Goal: Task Accomplishment & Management: Manage account settings

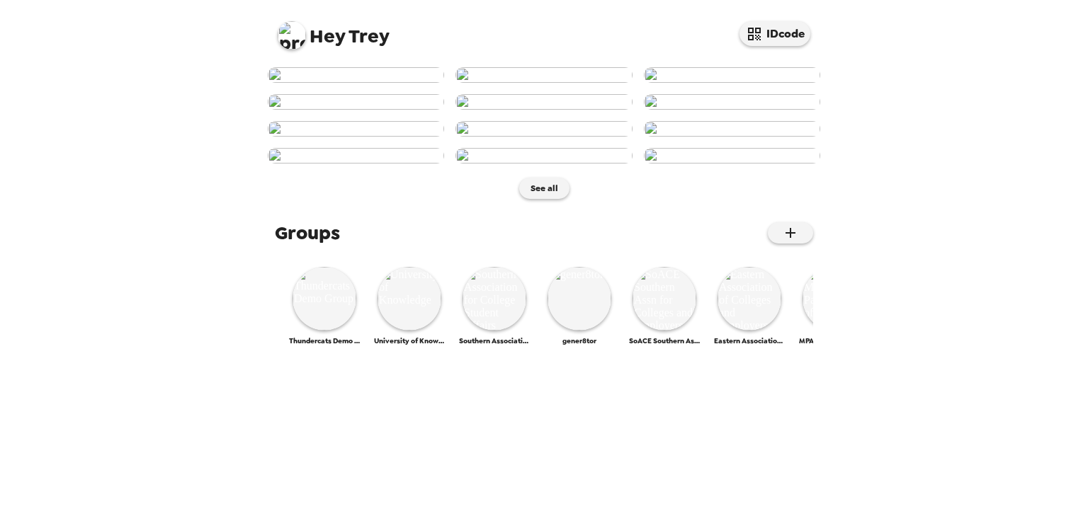
click at [273, 35] on div "Hey Trey IDcode" at bounding box center [544, 30] width 566 height 60
click at [284, 28] on img at bounding box center [292, 35] width 28 height 28
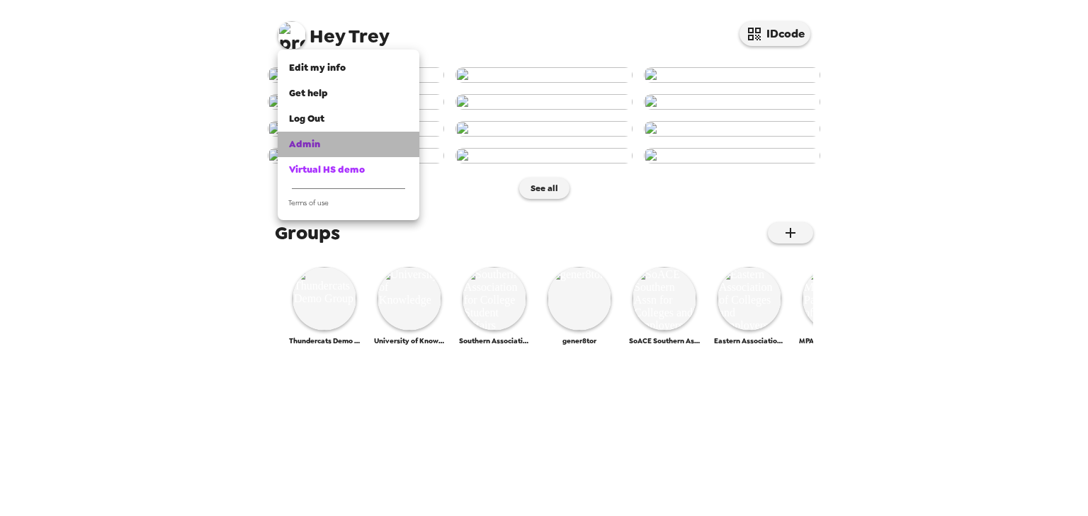
click at [332, 144] on div "Admin" at bounding box center [348, 144] width 119 height 14
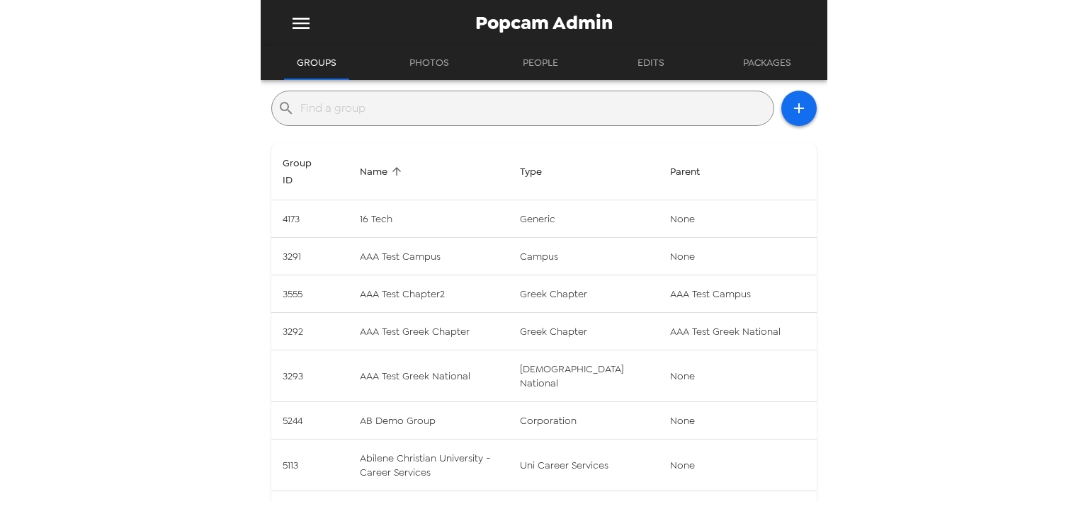
click at [507, 118] on input "text" at bounding box center [533, 108] width 467 height 23
type input "v"
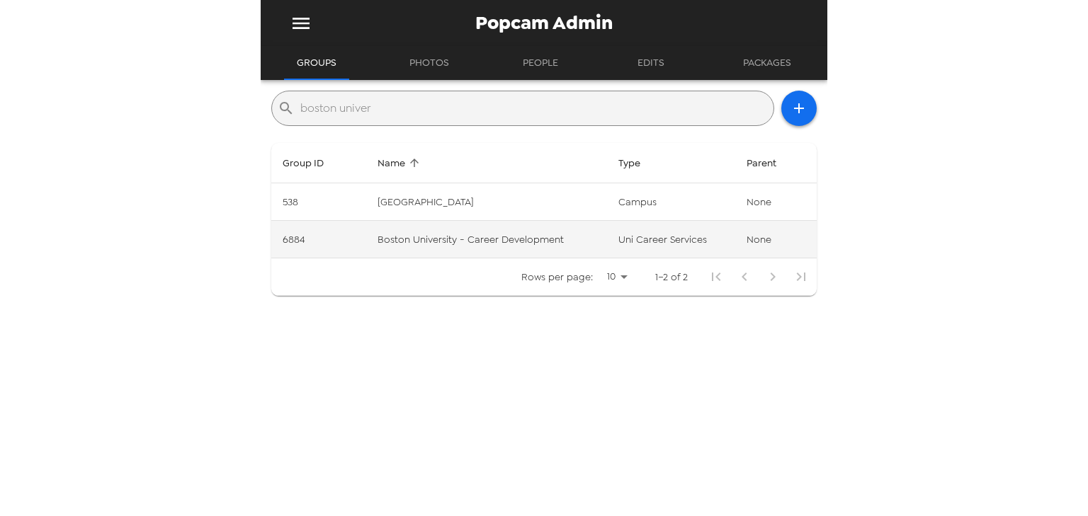
type input "boston univer"
click at [554, 245] on td "Boston University - Career Development" at bounding box center [486, 240] width 241 height 38
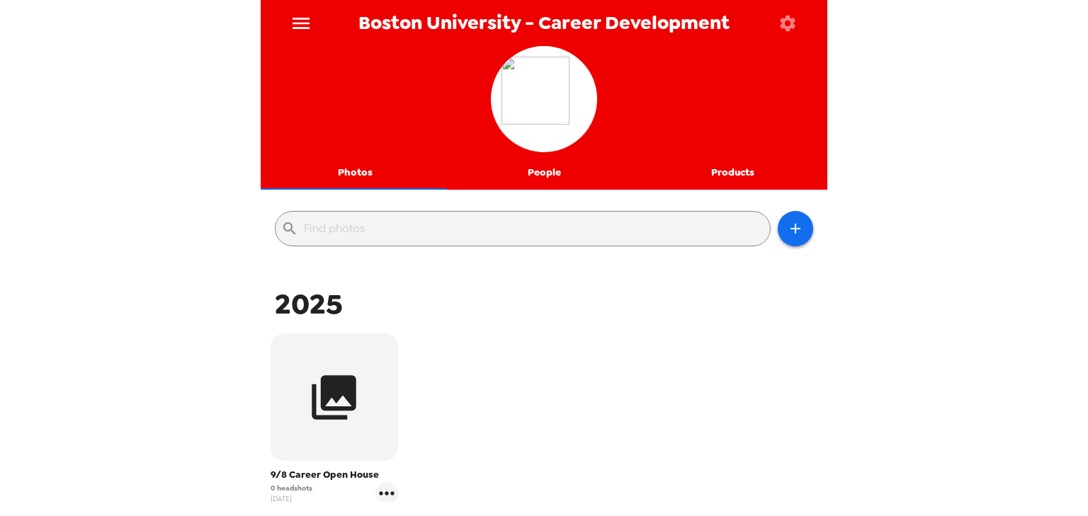
scroll to position [113, 0]
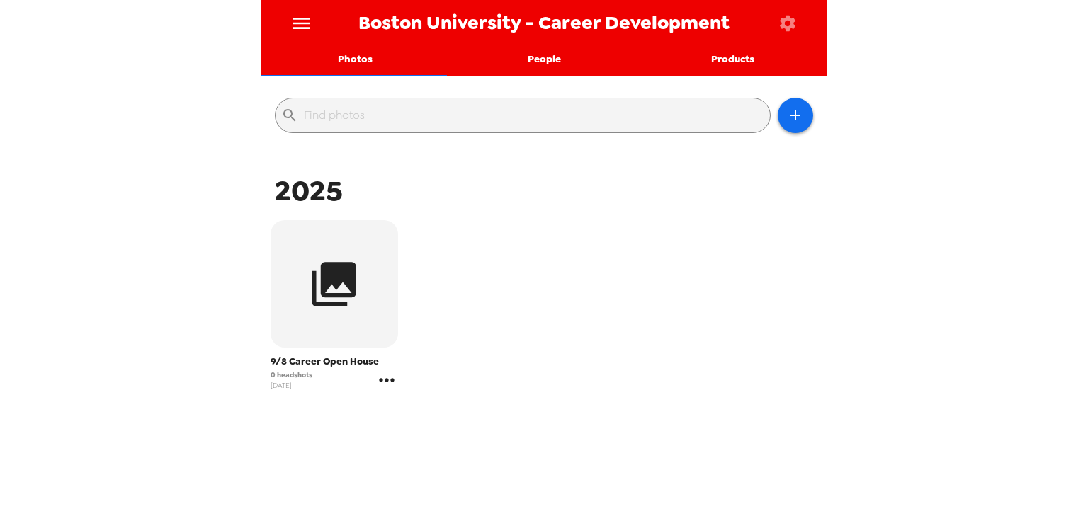
click at [386, 386] on icon "gallery menu" at bounding box center [386, 380] width 23 height 23
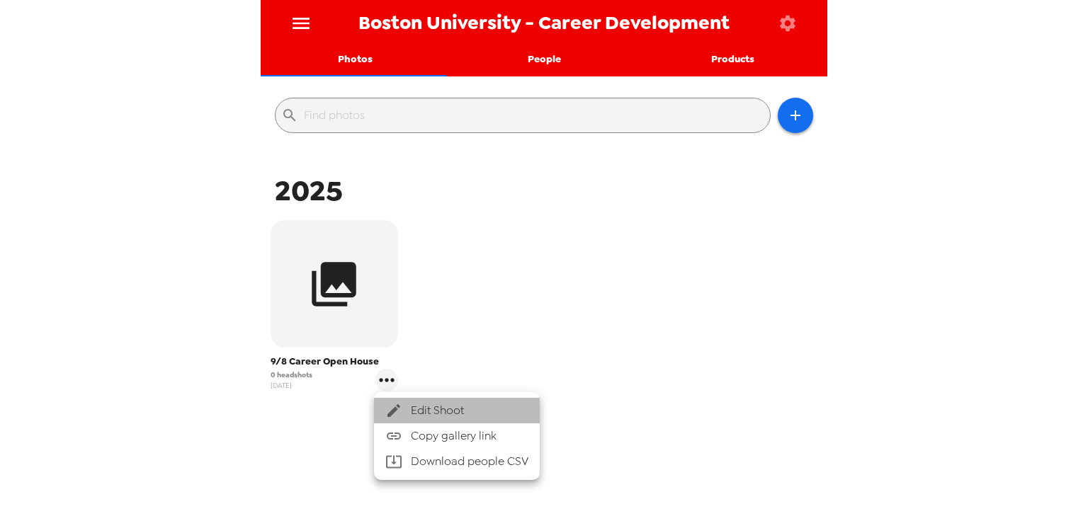
click at [459, 408] on span "Edit Shoot" at bounding box center [470, 410] width 118 height 17
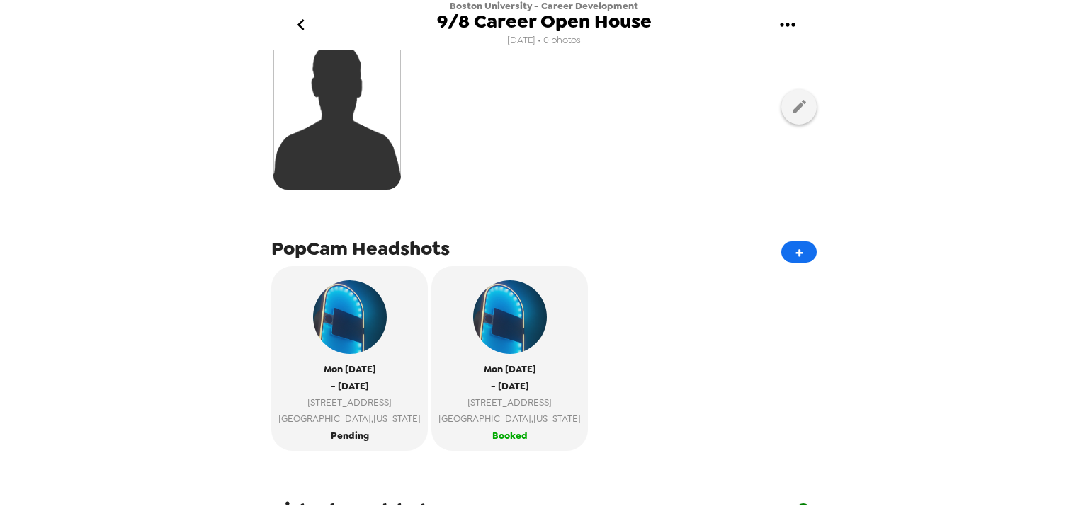
scroll to position [170, 0]
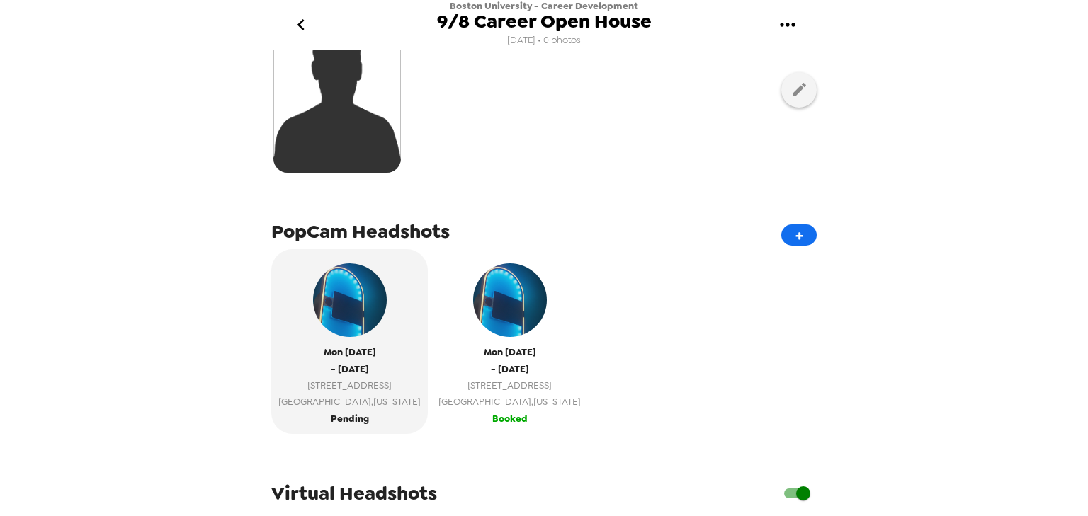
click at [511, 398] on span "Boston , Massachusetts" at bounding box center [509, 402] width 142 height 16
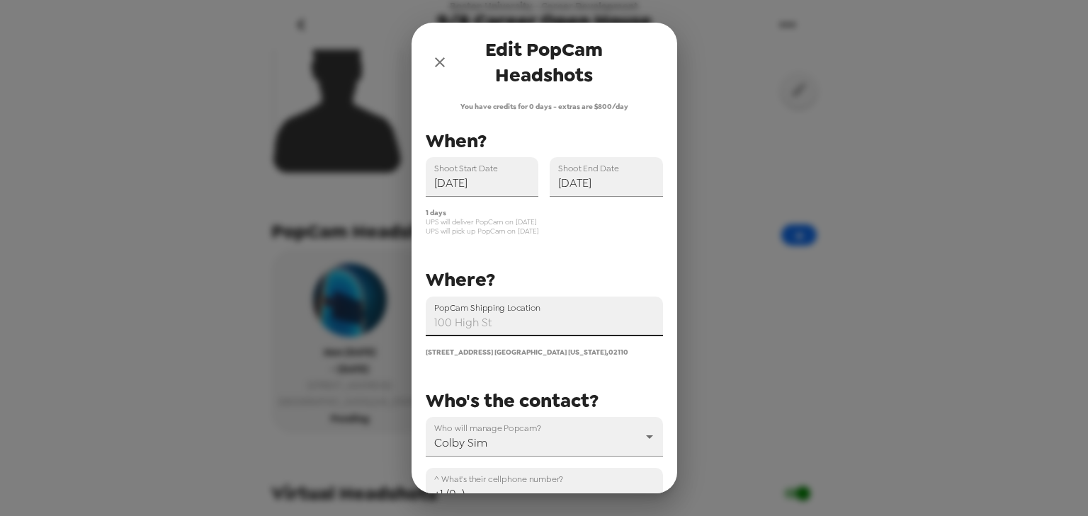
click at [563, 328] on input "PopCam Shipping Location" at bounding box center [544, 317] width 237 height 40
paste input "100 Bay State Road 6th Fl, Boston, MA 02215"
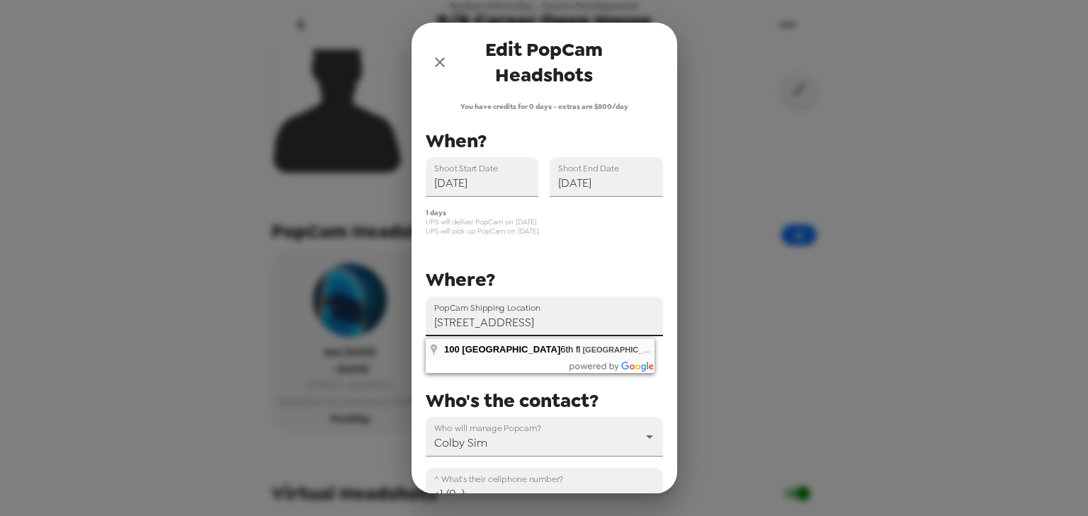
scroll to position [0, 0]
click at [532, 324] on input "100 Bay State Road 6th fl, Boston, MA 02215, USA" at bounding box center [544, 317] width 237 height 40
type input "100 Bay State Road 6th fl, Boston, MA 02215, USA"
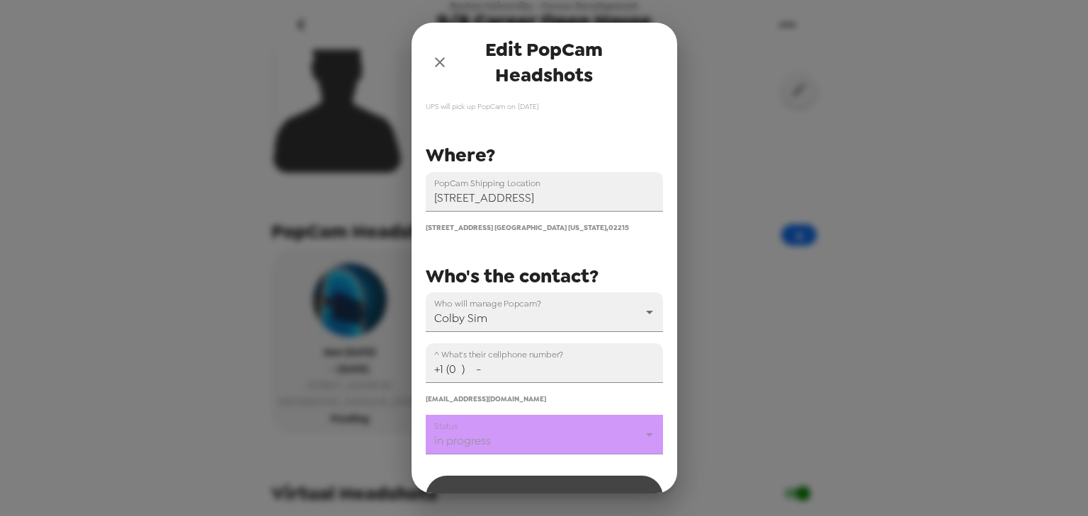
scroll to position [170, 0]
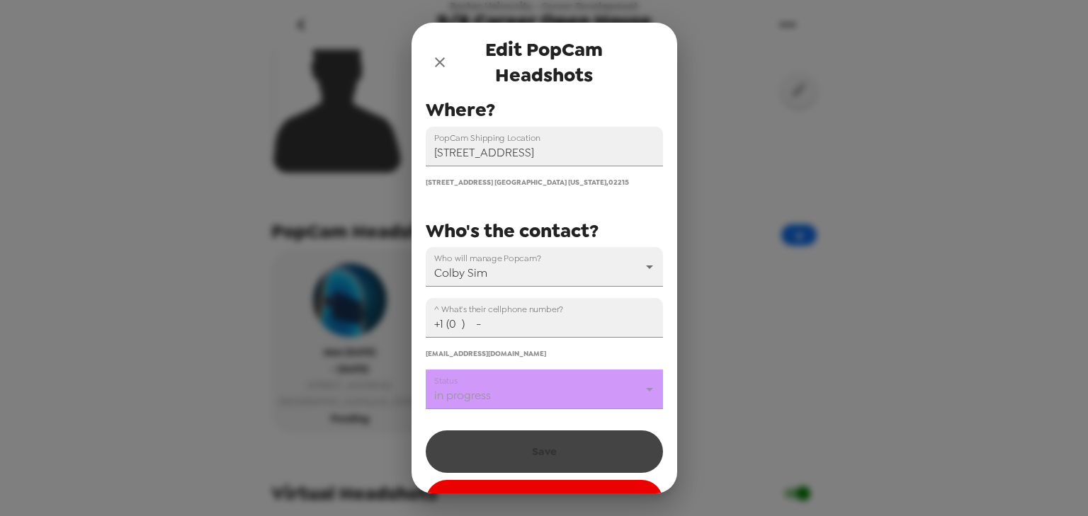
click at [581, 454] on div "Save Cancel PopCam Headshots" at bounding box center [544, 472] width 237 height 99
click at [442, 62] on icon "close" at bounding box center [439, 62] width 17 height 17
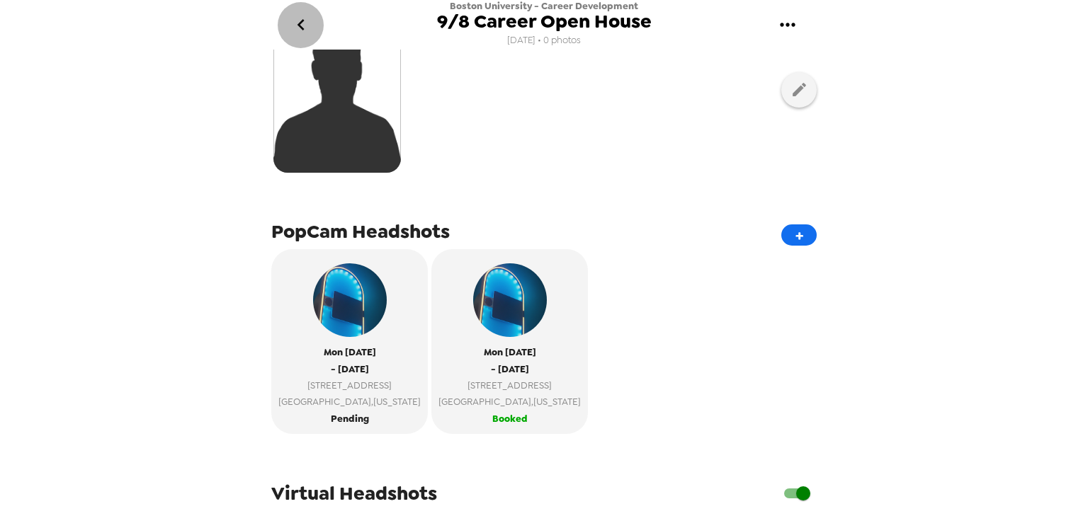
click at [307, 28] on icon "go back" at bounding box center [301, 24] width 23 height 23
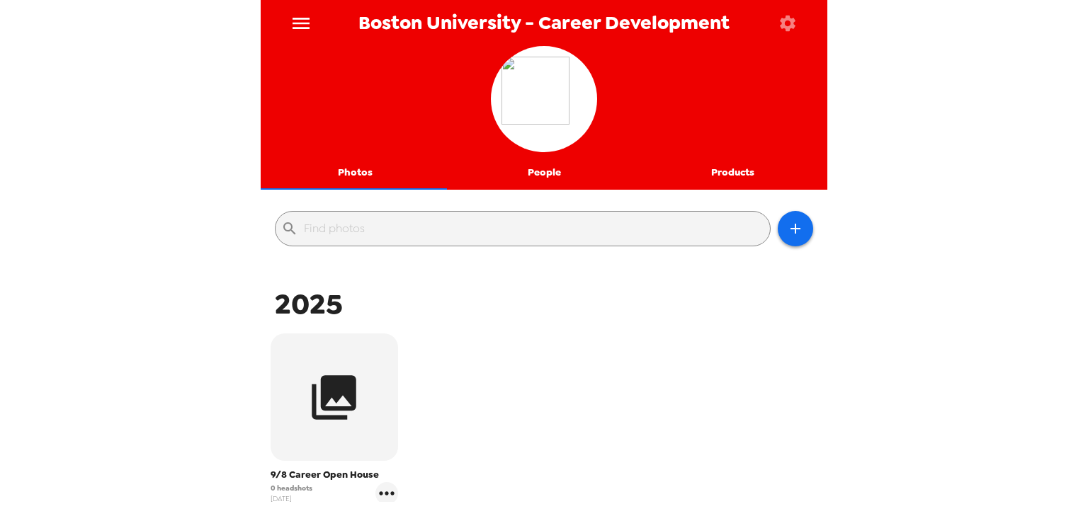
click at [538, 173] on button "People" at bounding box center [544, 173] width 189 height 34
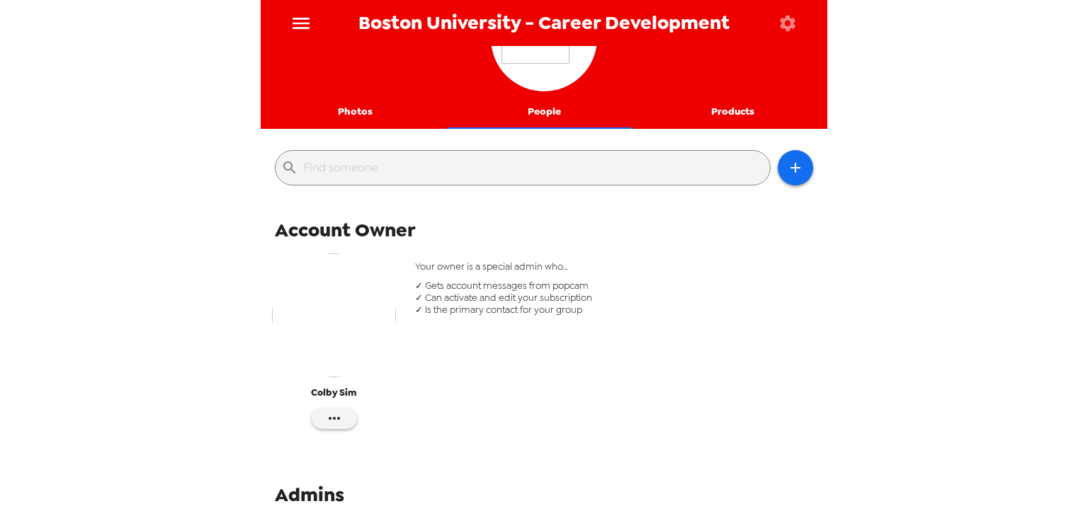
scroll to position [170, 0]
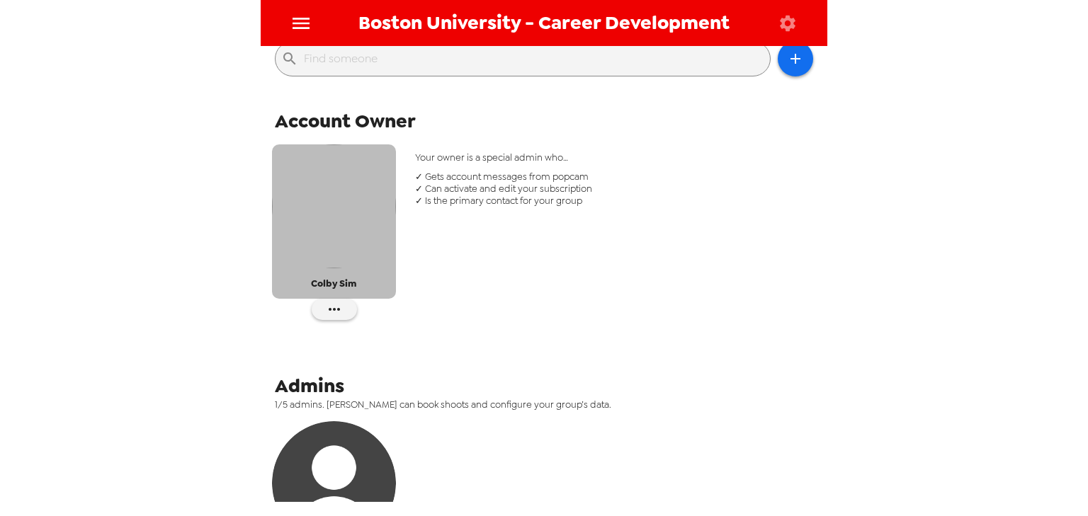
click at [366, 219] on img "button" at bounding box center [334, 206] width 124 height 124
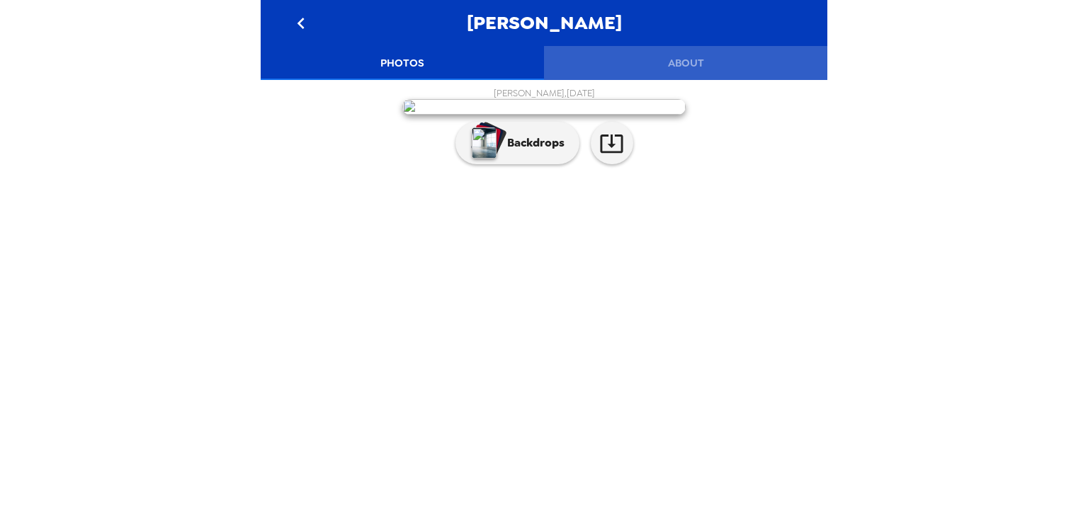
drag, startPoint x: 659, startPoint y: 57, endPoint x: 678, endPoint y: 79, distance: 29.2
click at [659, 57] on button "About" at bounding box center [685, 63] width 283 height 34
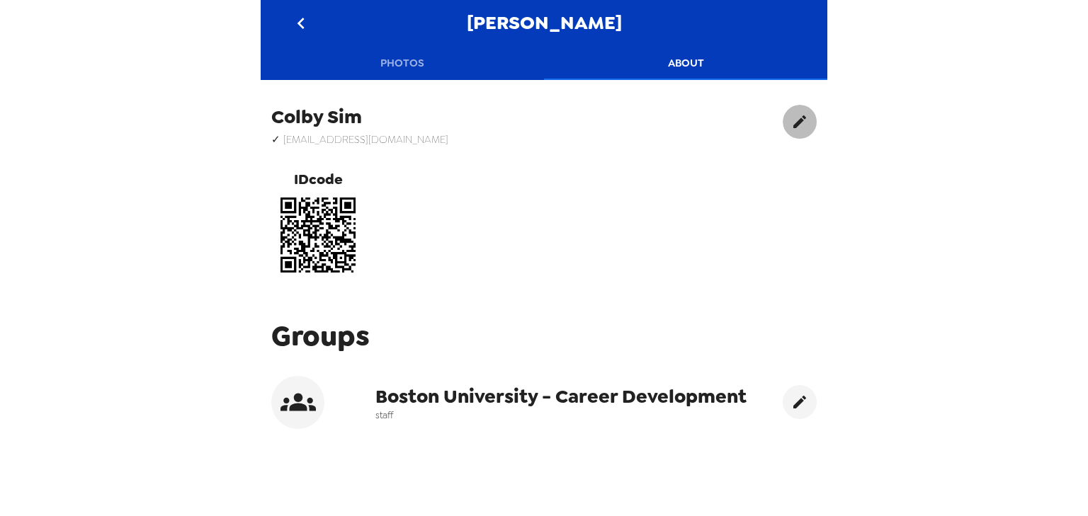
click at [788, 113] on button "edit" at bounding box center [799, 122] width 34 height 34
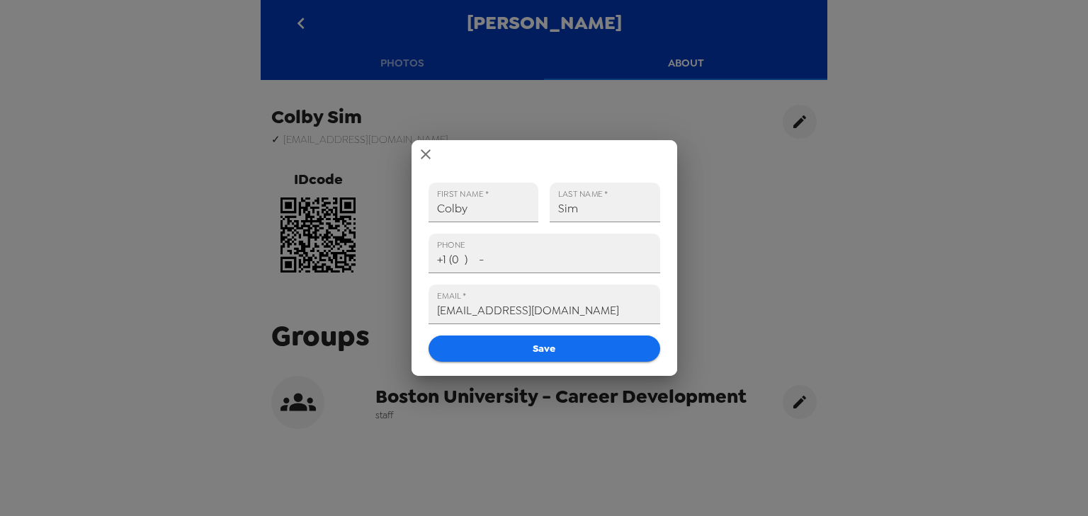
click at [423, 152] on icon "close" at bounding box center [426, 154] width 10 height 10
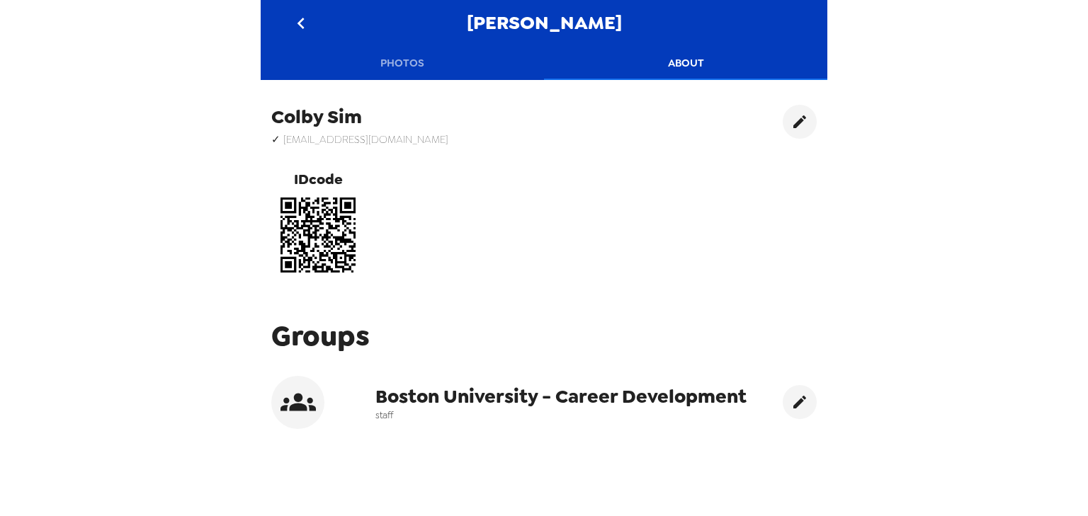
click at [300, 15] on icon "go back" at bounding box center [301, 23] width 23 height 23
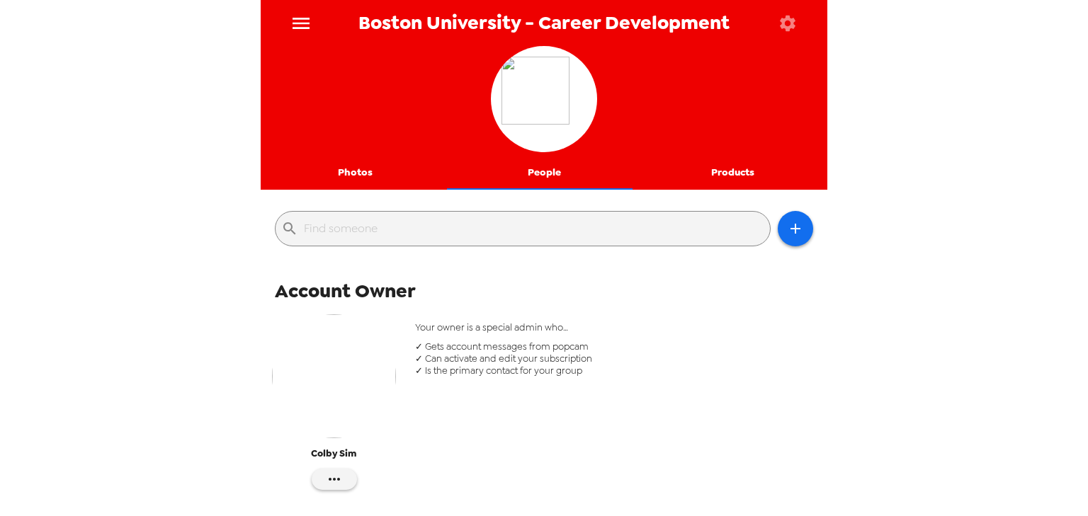
click at [346, 173] on button "Photos" at bounding box center [355, 173] width 189 height 34
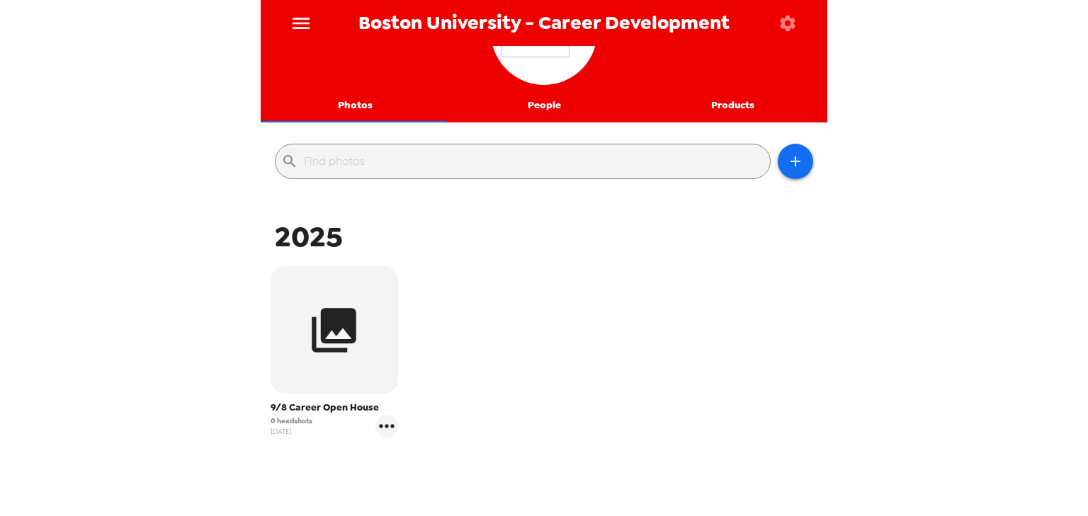
scroll to position [144, 0]
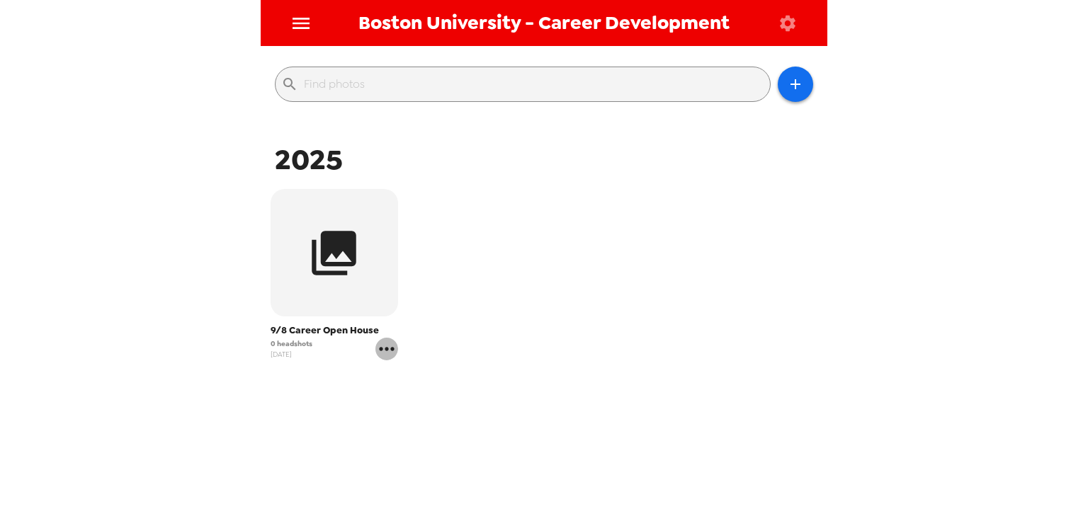
click at [382, 348] on icon "gallery menu" at bounding box center [386, 349] width 23 height 23
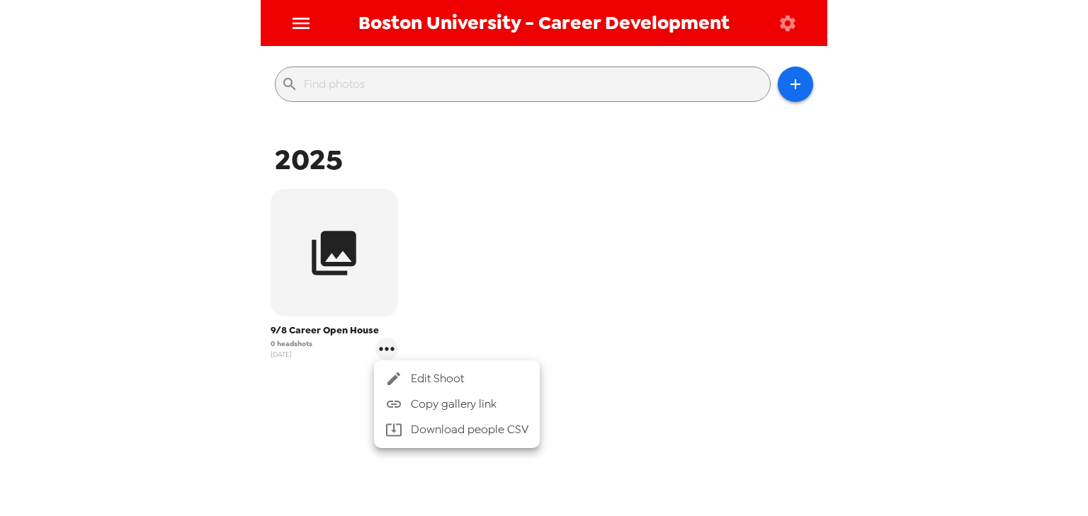
drag, startPoint x: 448, startPoint y: 357, endPoint x: 450, endPoint y: 365, distance: 8.8
click at [448, 358] on div at bounding box center [544, 258] width 1088 height 516
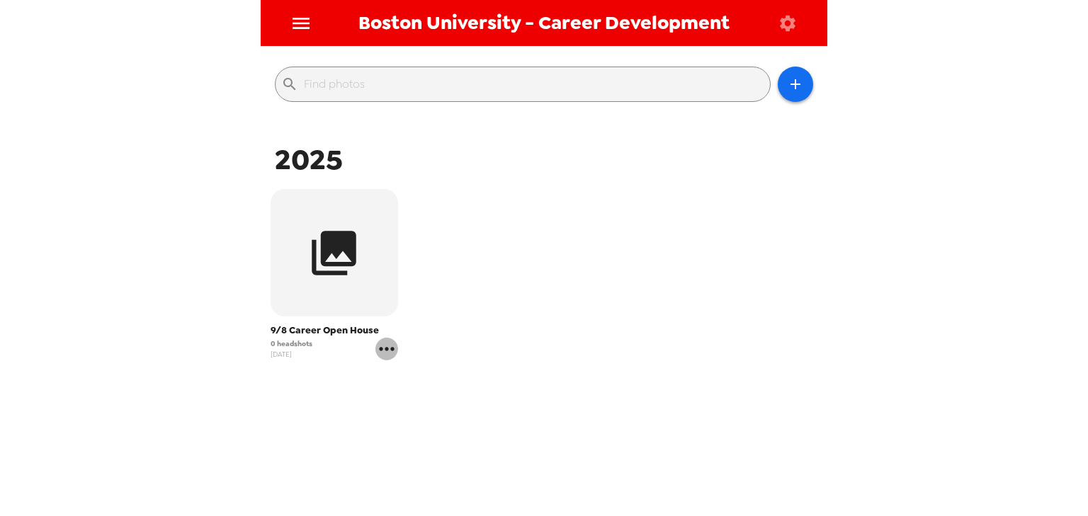
click at [395, 350] on icon "gallery menu" at bounding box center [386, 349] width 23 height 23
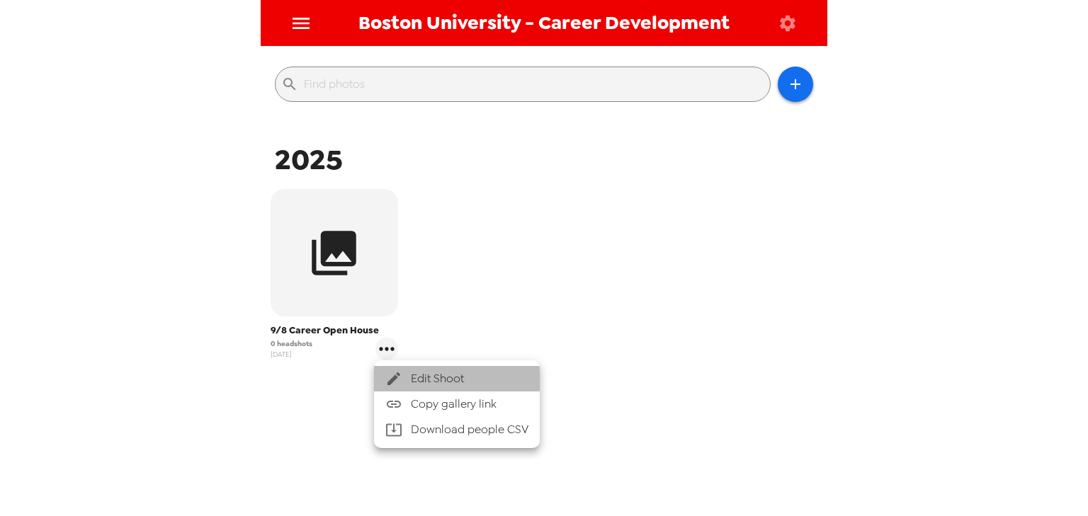
click at [456, 380] on span "Edit Shoot" at bounding box center [470, 378] width 118 height 17
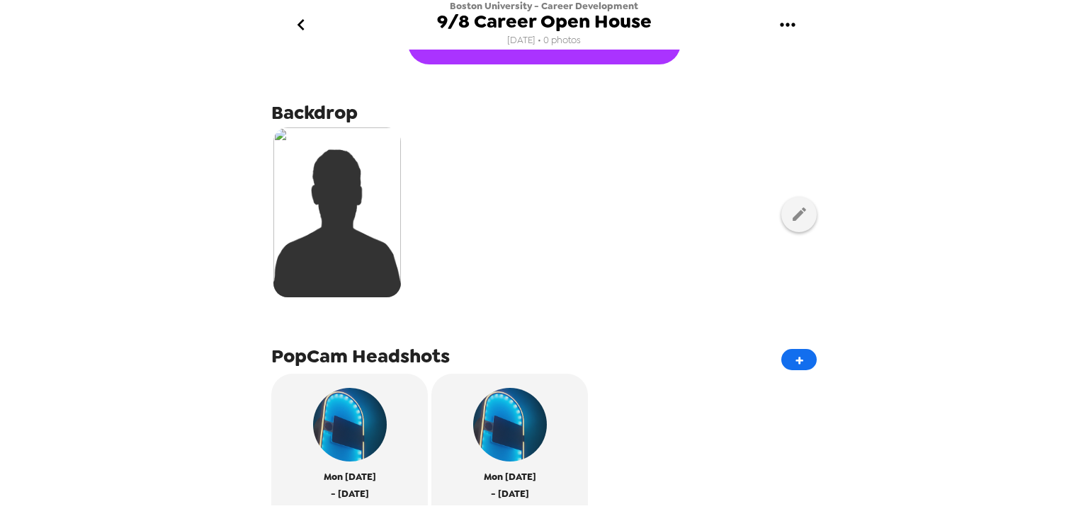
scroll to position [283, 0]
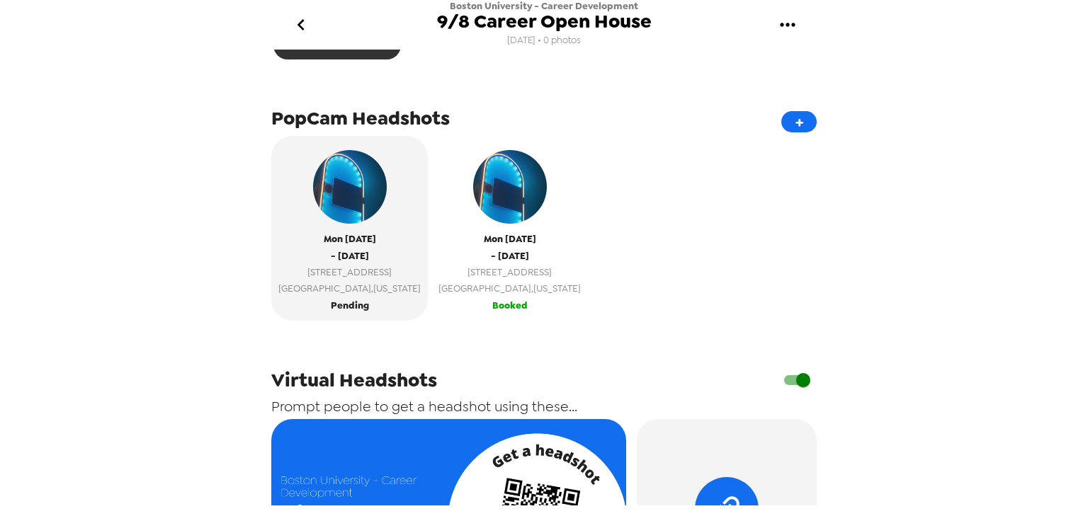
click at [492, 300] on span "Booked" at bounding box center [509, 305] width 35 height 16
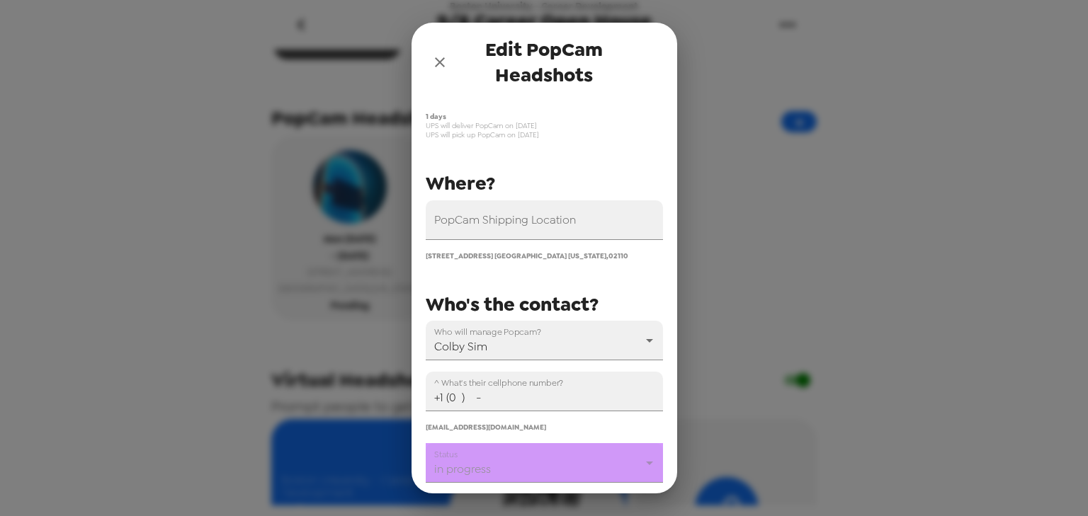
scroll to position [215, 0]
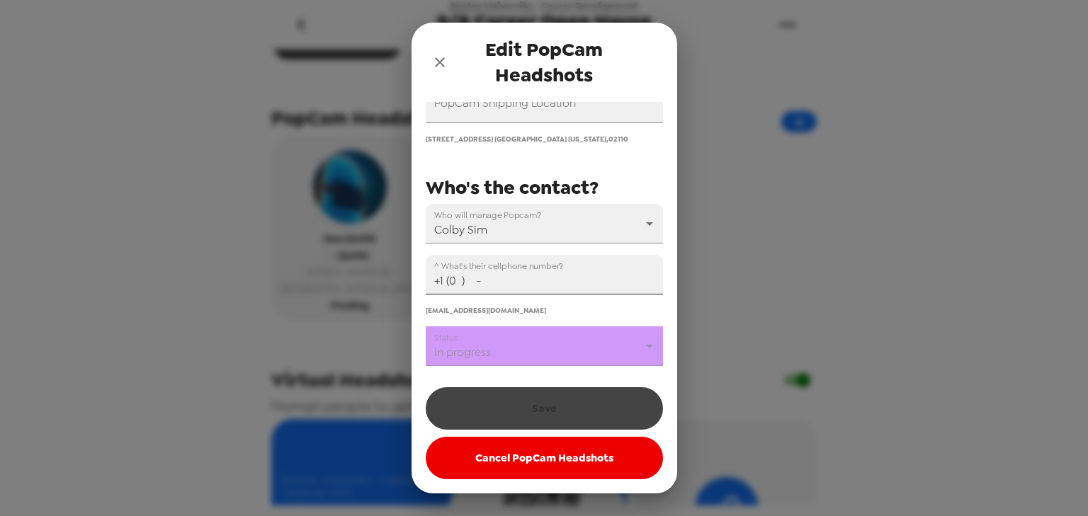
click at [455, 276] on input "+1 (0 ) -" at bounding box center [544, 275] width 237 height 40
drag, startPoint x: 442, startPoint y: 48, endPoint x: 474, endPoint y: 60, distance: 34.7
click at [443, 48] on button "close" at bounding box center [440, 62] width 28 height 28
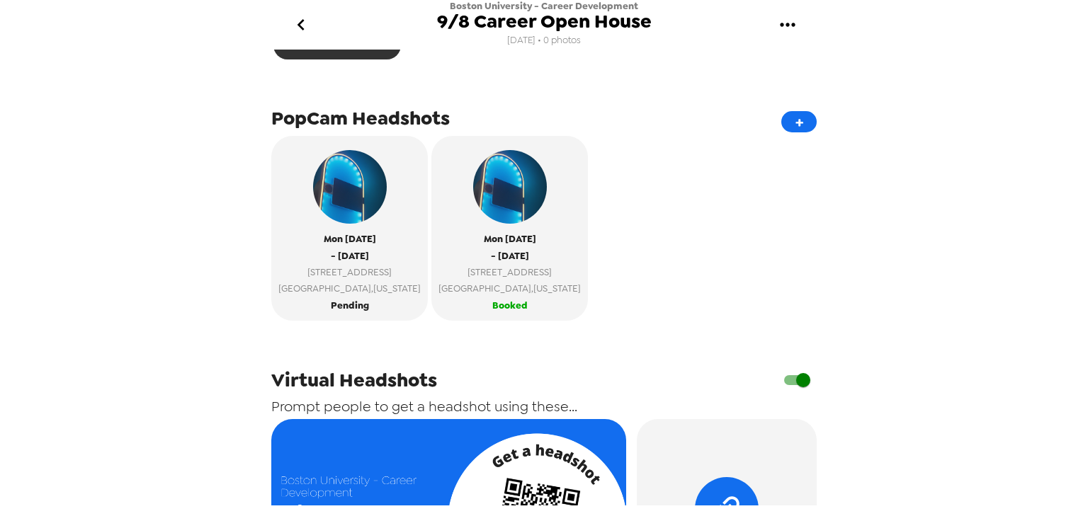
click at [309, 28] on icon "go back" at bounding box center [301, 24] width 23 height 23
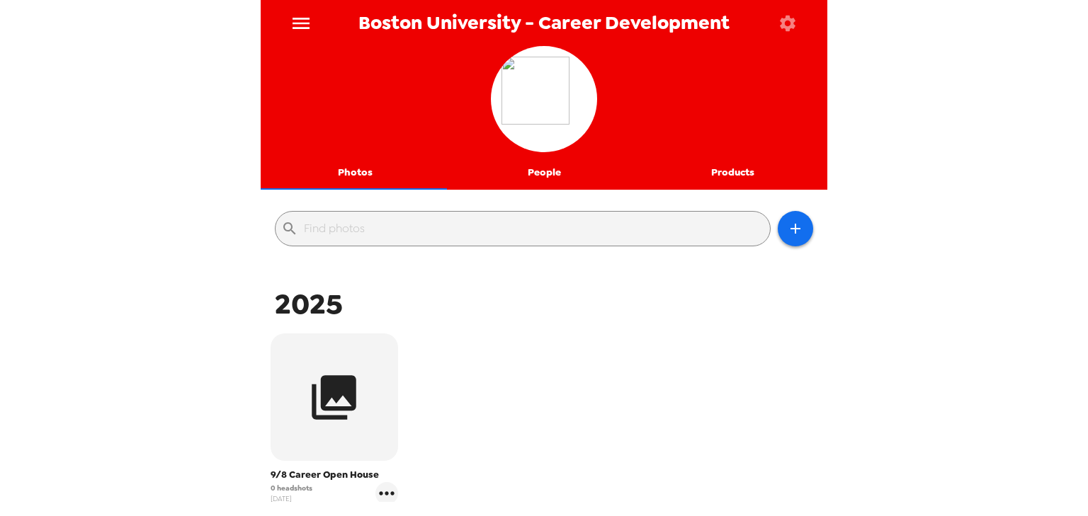
drag, startPoint x: 814, startPoint y: 6, endPoint x: 775, endPoint y: 34, distance: 48.3
click at [813, 7] on div "Boston University - Career Development" at bounding box center [544, 23] width 566 height 46
click at [535, 190] on div at bounding box center [544, 193] width 566 height 7
click at [549, 176] on button "People" at bounding box center [544, 173] width 189 height 34
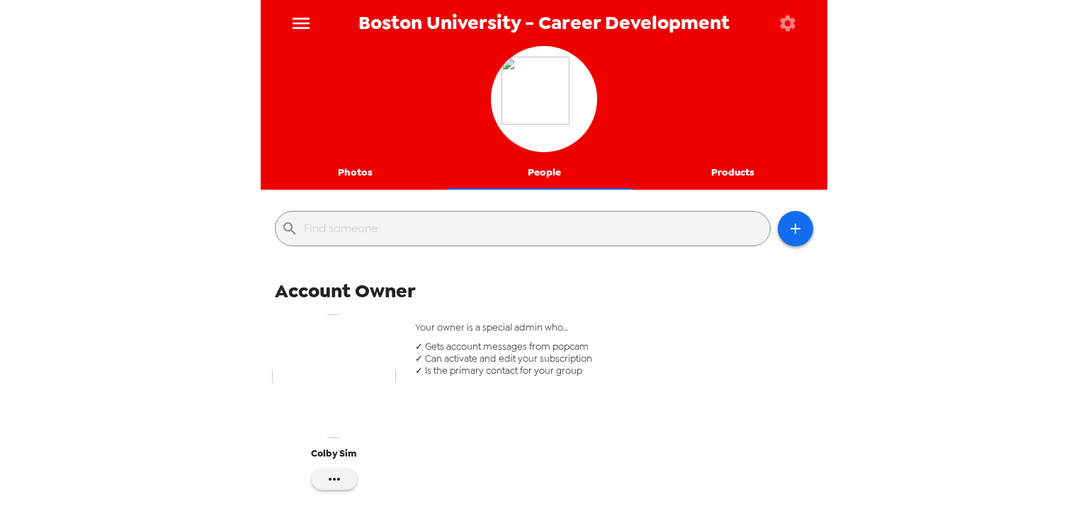
click at [363, 361] on img "button" at bounding box center [334, 376] width 124 height 124
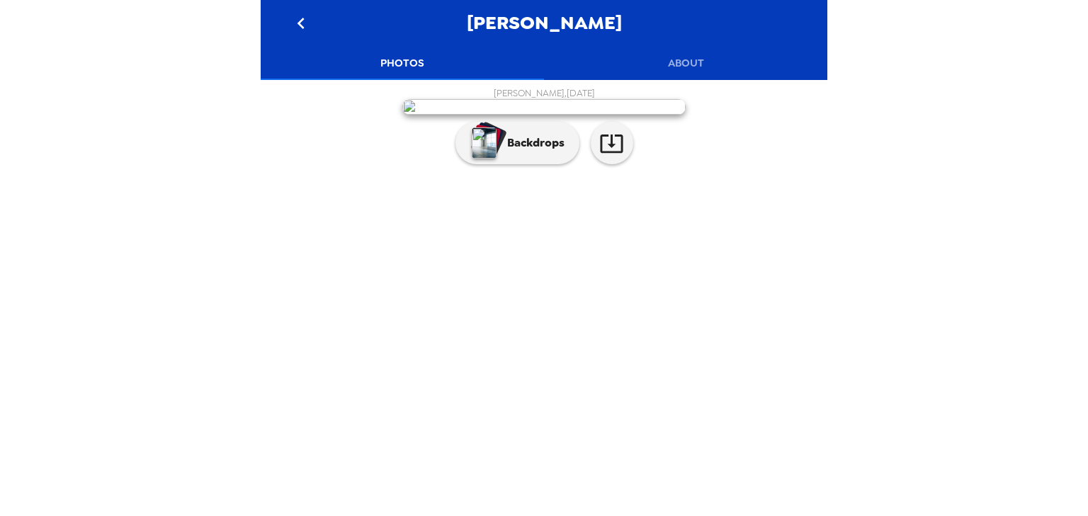
drag, startPoint x: 710, startPoint y: 58, endPoint x: 697, endPoint y: 78, distance: 24.0
click at [709, 59] on button "About" at bounding box center [685, 63] width 283 height 34
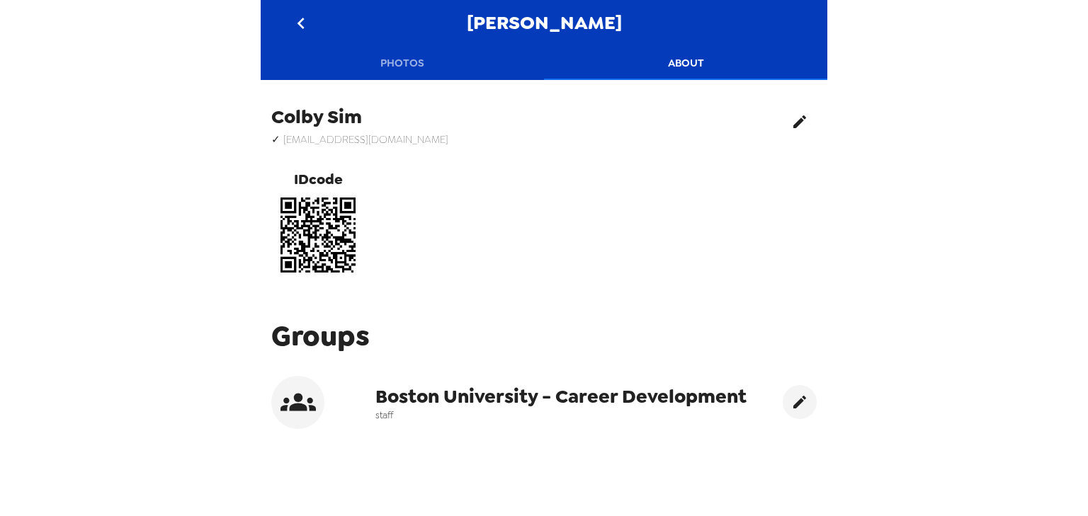
click at [791, 123] on icon "edit" at bounding box center [799, 121] width 17 height 17
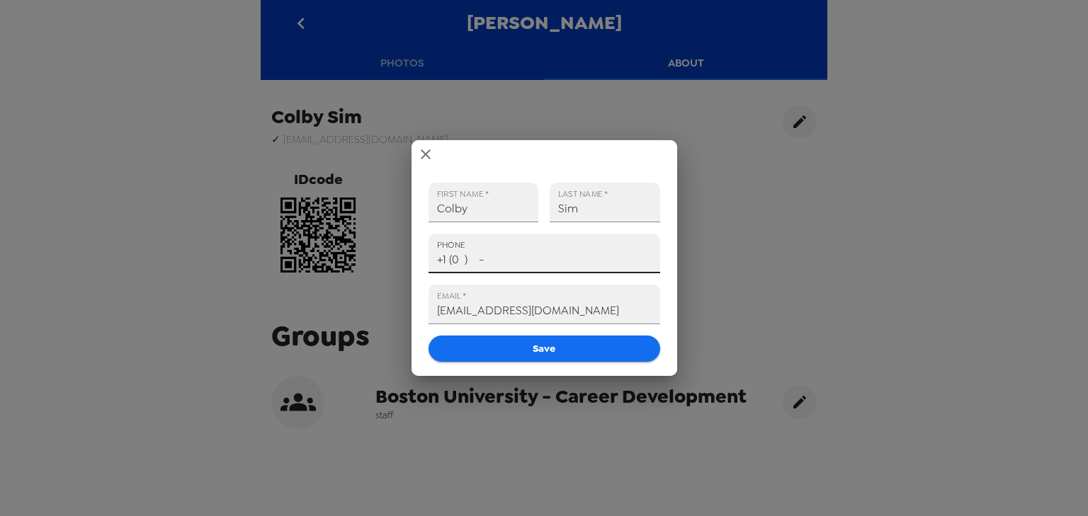
drag, startPoint x: 507, startPoint y: 263, endPoint x: 367, endPoint y: 261, distance: 140.2
click at [367, 261] on div "FIRST NAME   * Colby LAST NAME   * Sim PHONE +1 (0 ) - EMAIL   * csim@bu.edu Sa…" at bounding box center [544, 258] width 1088 height 516
paste input "917) 698-5207"
type input "+1 (917) 698-5207"
click at [582, 347] on button "Save" at bounding box center [544, 349] width 232 height 26
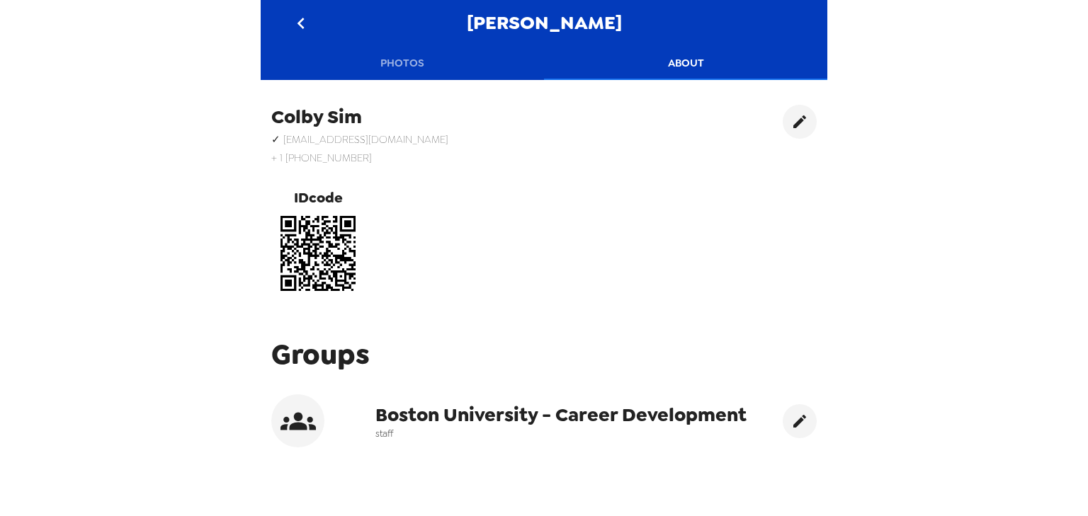
click at [303, 17] on icon "go back" at bounding box center [301, 23] width 23 height 23
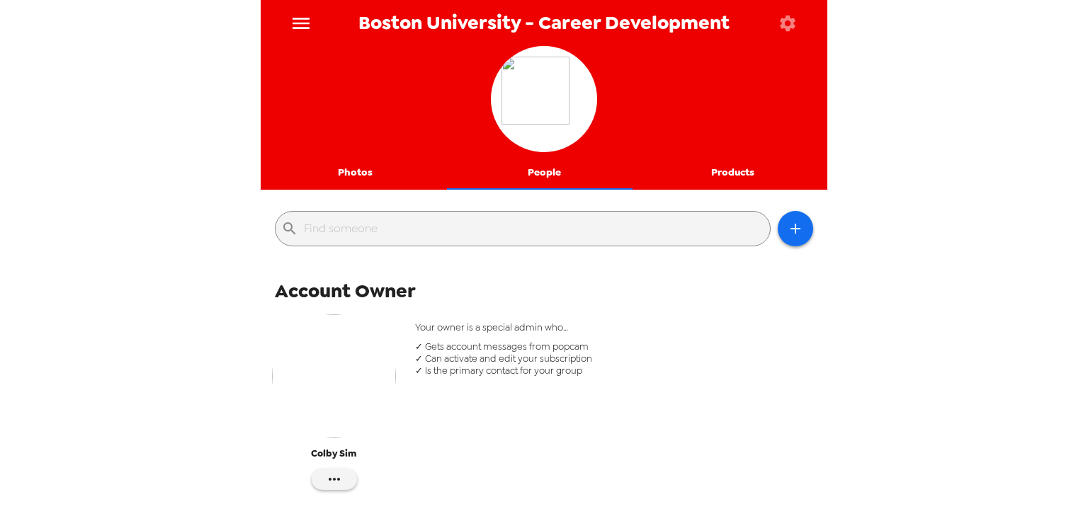
click at [343, 164] on button "Photos" at bounding box center [355, 173] width 189 height 34
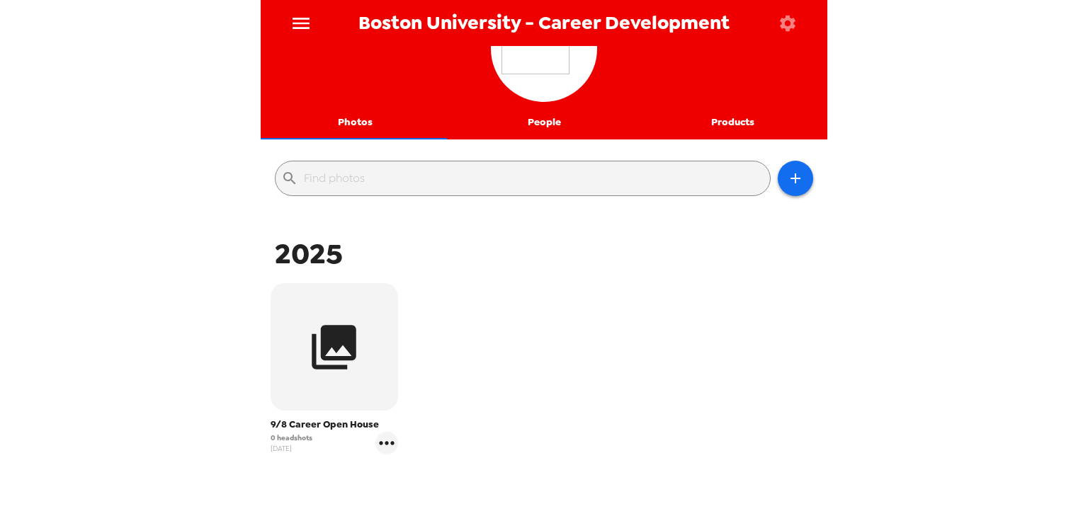
scroll to position [144, 0]
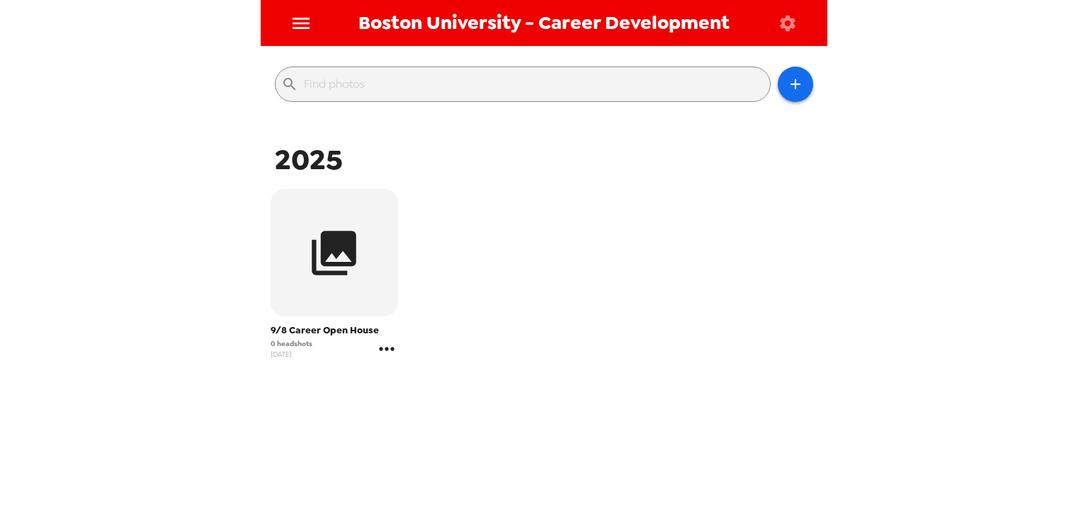
click at [386, 346] on icon "gallery menu" at bounding box center [386, 349] width 23 height 23
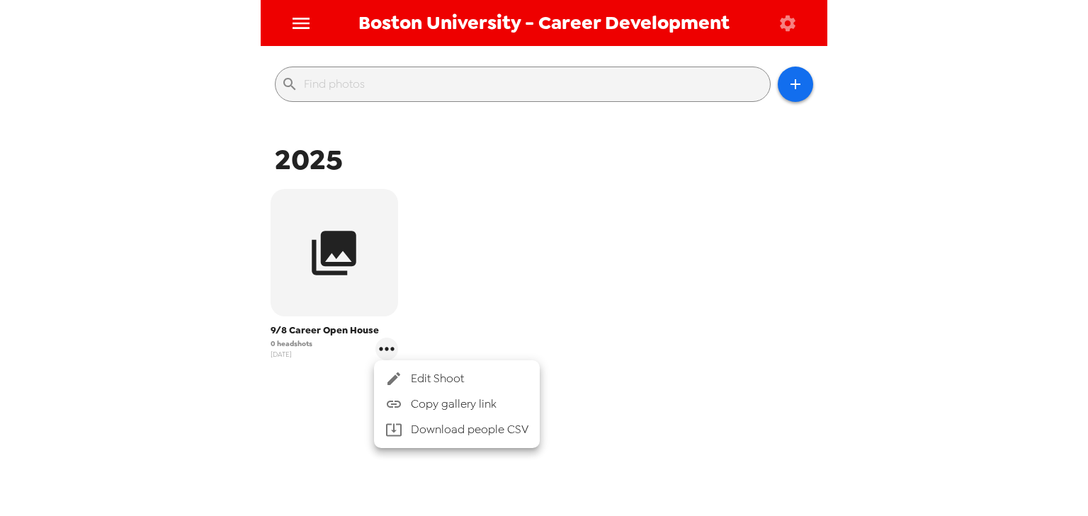
click at [434, 374] on span "Edit Shoot" at bounding box center [470, 378] width 118 height 17
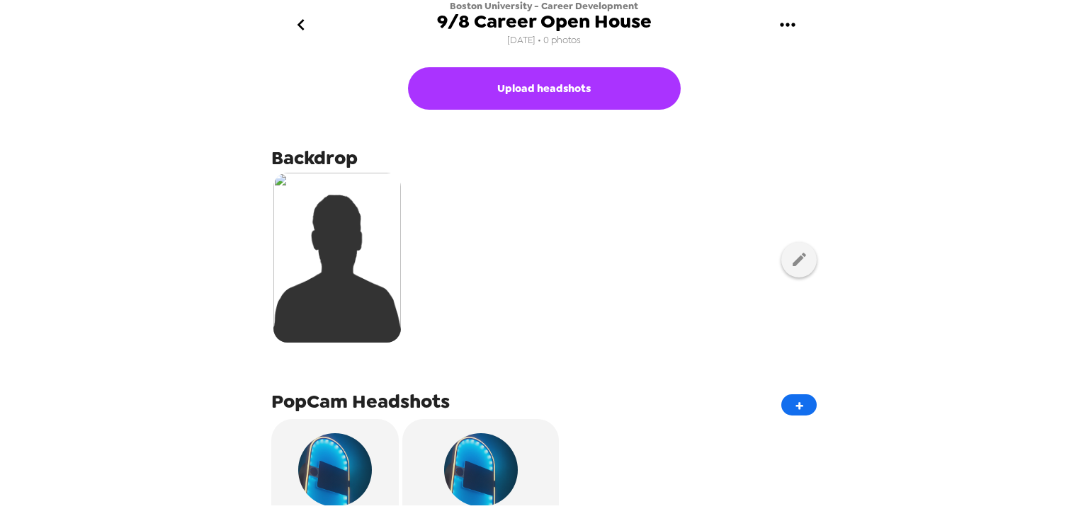
scroll to position [227, 0]
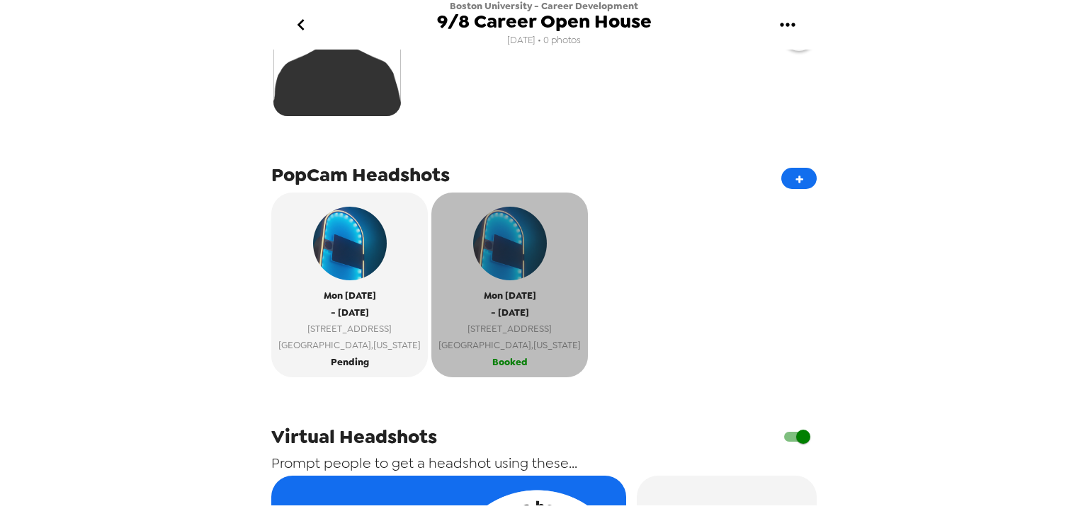
click at [476, 351] on span "Boston , Massachusetts" at bounding box center [509, 345] width 142 height 16
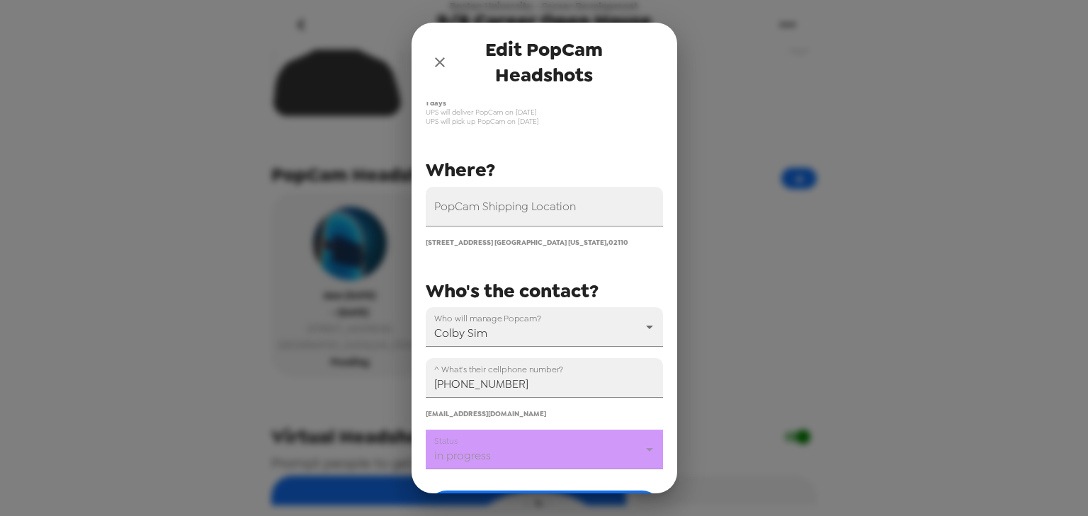
scroll to position [57, 0]
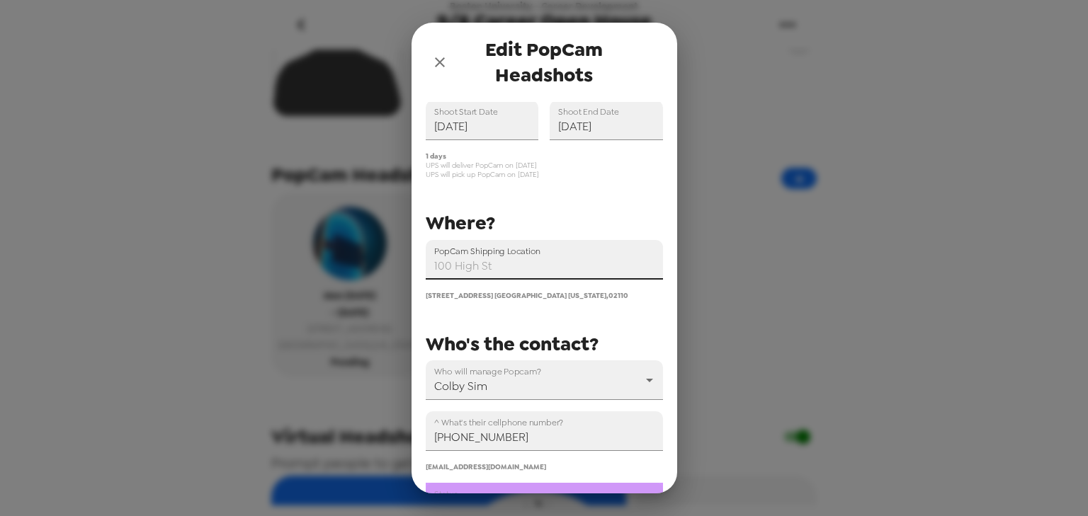
click at [513, 269] on input "PopCam Shipping Location" at bounding box center [544, 260] width 237 height 40
paste input "100 Bay State Road 6th Fl, Boston, MA 02215"
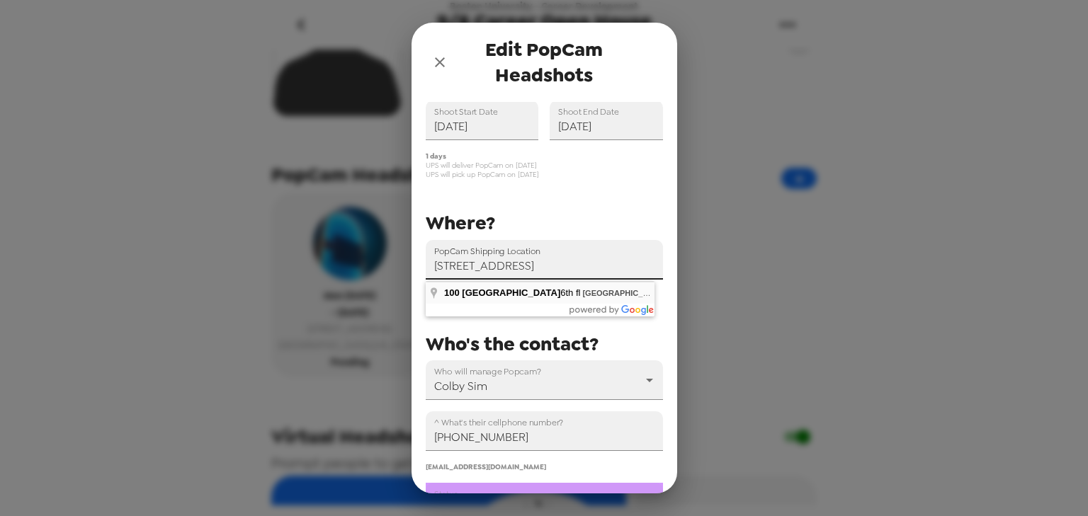
type input "100 Bay State Road 6th fl, Boston, MA 02215, USA"
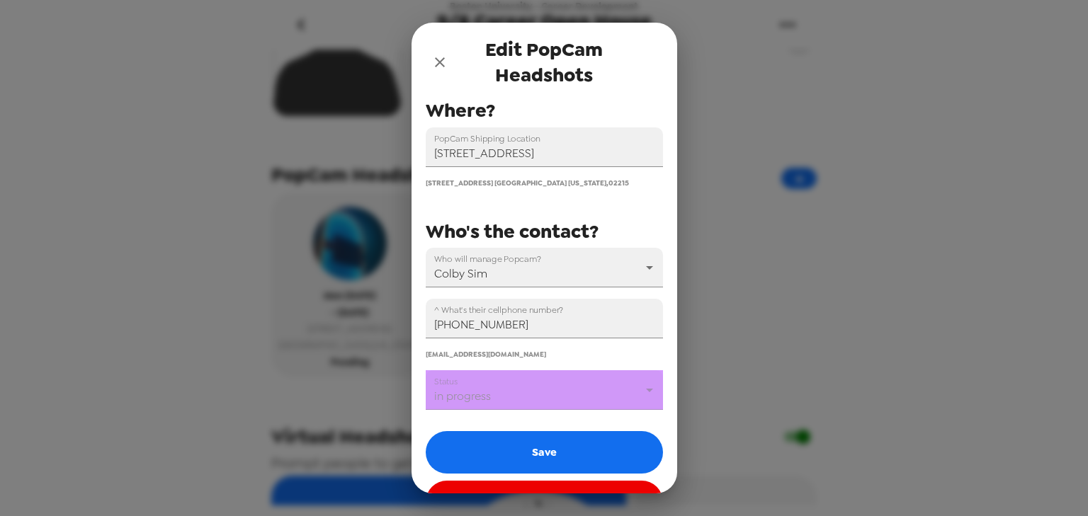
scroll to position [170, 0]
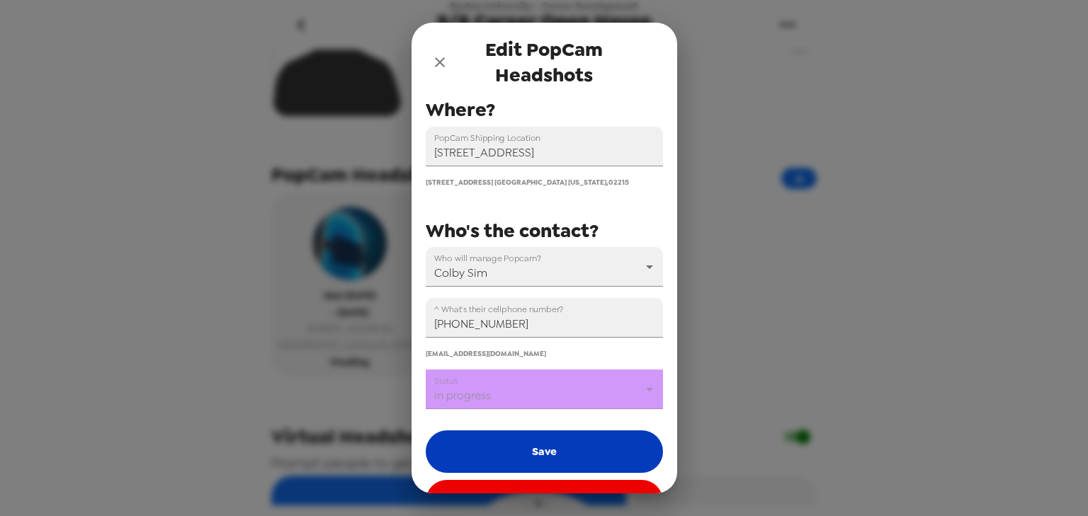
click at [559, 459] on button "Save" at bounding box center [544, 452] width 237 height 42
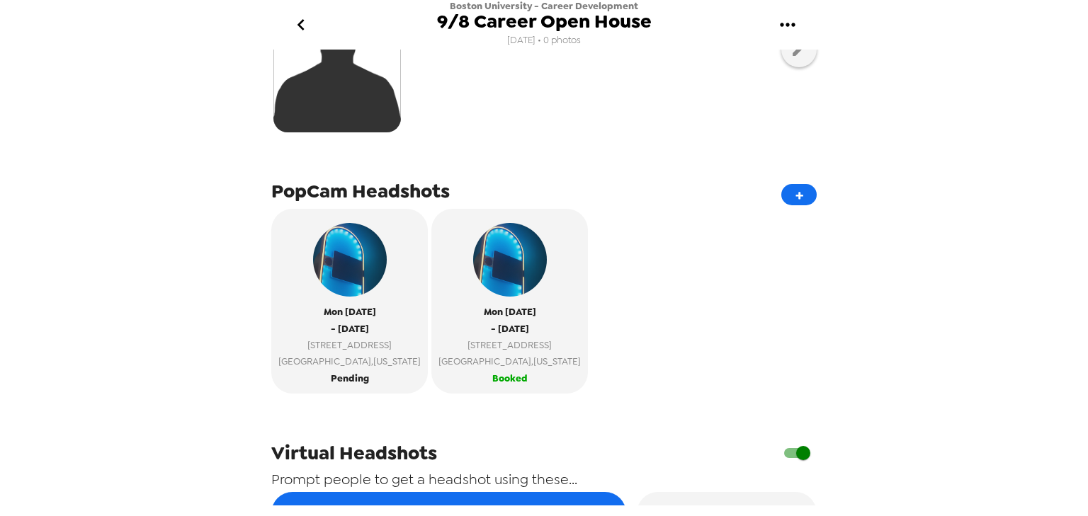
scroll to position [227, 0]
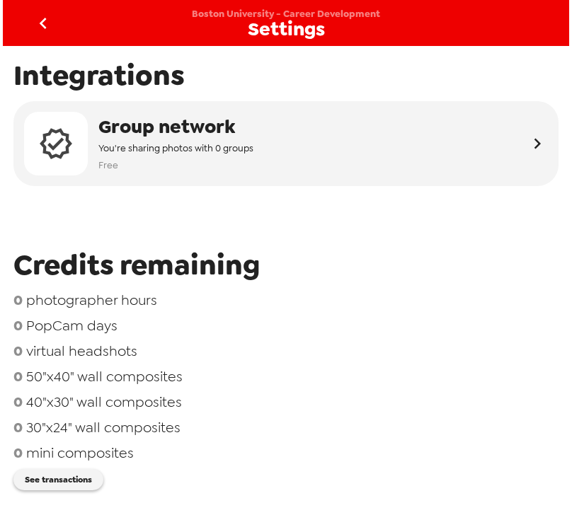
click at [44, 30] on icon "go back" at bounding box center [43, 23] width 23 height 23
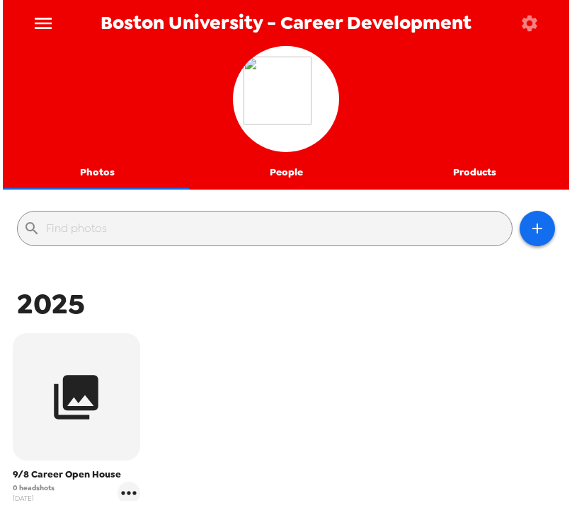
click at [40, 25] on icon "menu" at bounding box center [43, 23] width 23 height 23
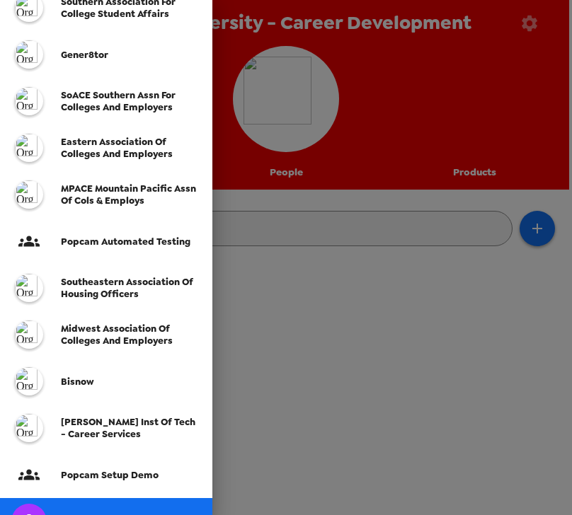
scroll to position [227, 0]
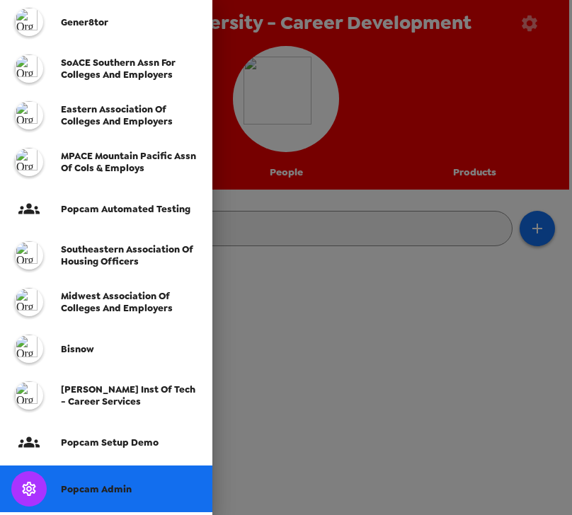
click at [99, 489] on span "Popcam Admin" at bounding box center [96, 490] width 71 height 12
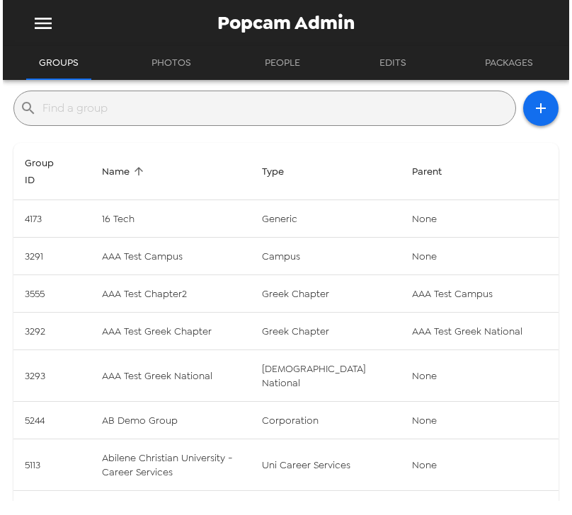
click at [188, 115] on input "text" at bounding box center [275, 108] width 467 height 23
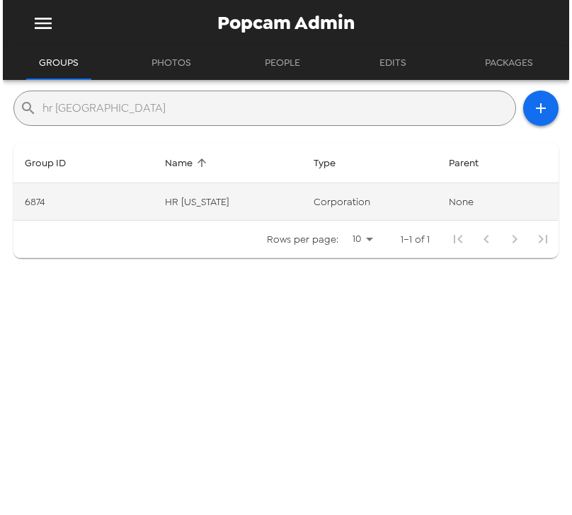
type input "hr india"
click at [267, 207] on td "HR Indiana" at bounding box center [228, 202] width 149 height 38
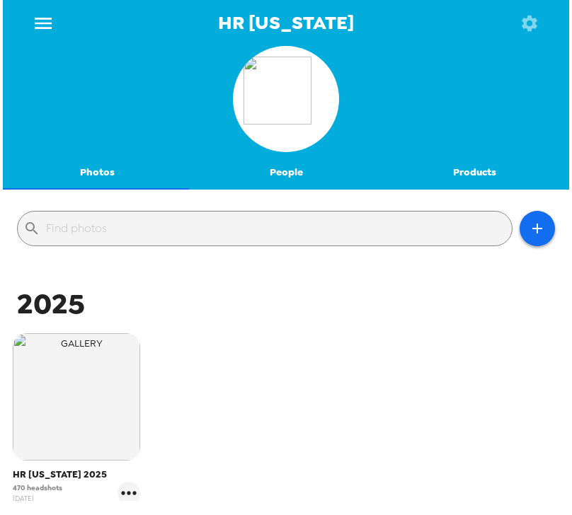
click at [280, 176] on button "People" at bounding box center [286, 173] width 189 height 34
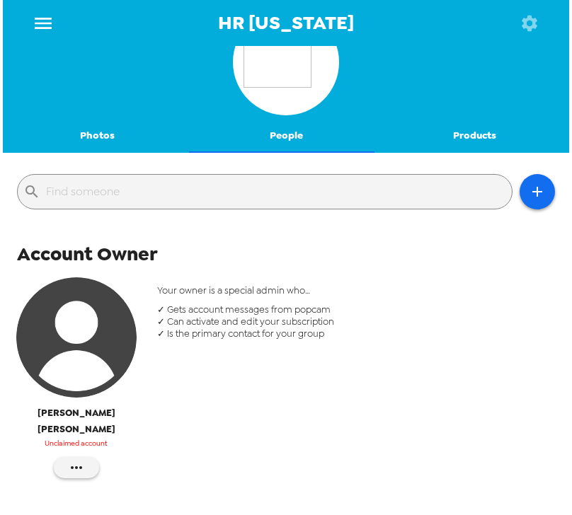
scroll to position [57, 0]
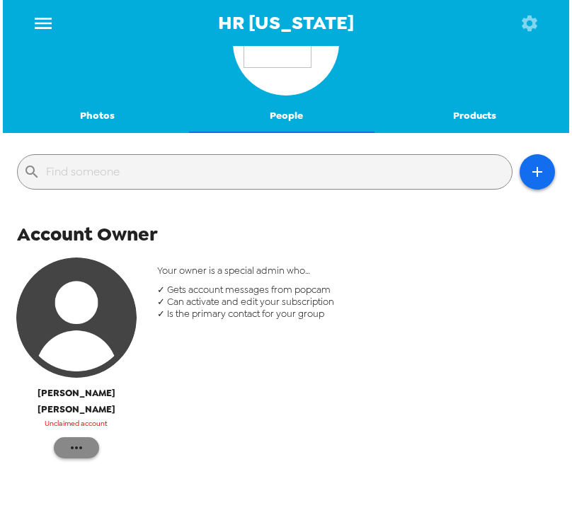
click at [84, 438] on button "button" at bounding box center [76, 448] width 45 height 21
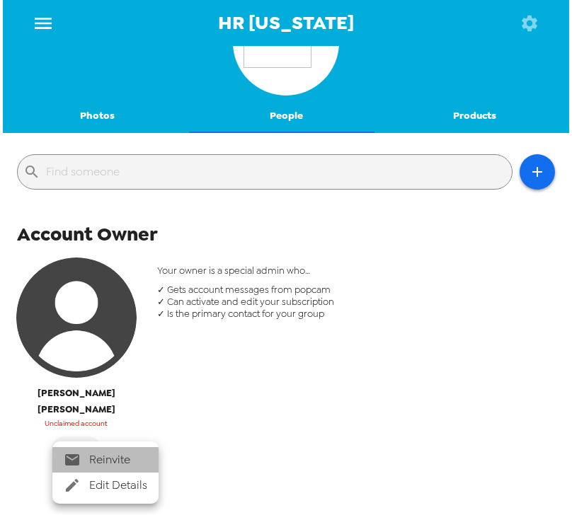
click at [142, 459] on span "Reinvite" at bounding box center [118, 460] width 58 height 17
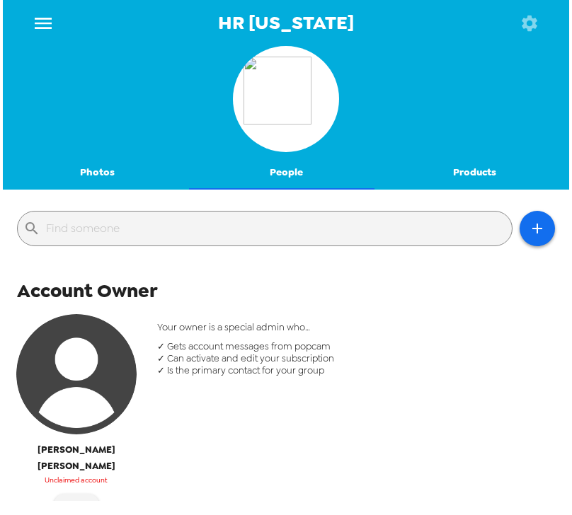
scroll to position [0, 0]
click at [105, 172] on button "Photos" at bounding box center [97, 173] width 189 height 34
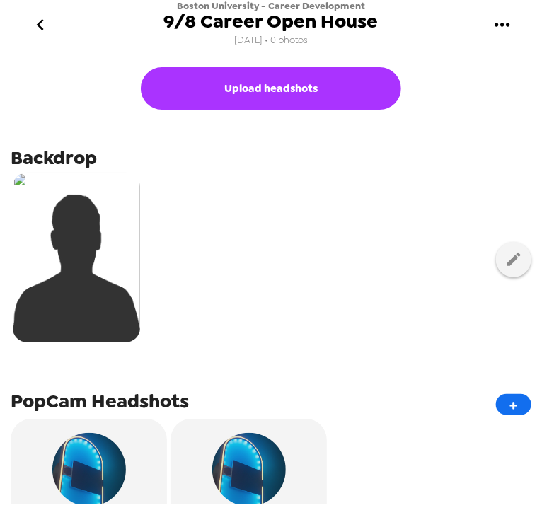
click at [42, 18] on icon "go back" at bounding box center [40, 24] width 23 height 23
